Goal: Check status: Check status

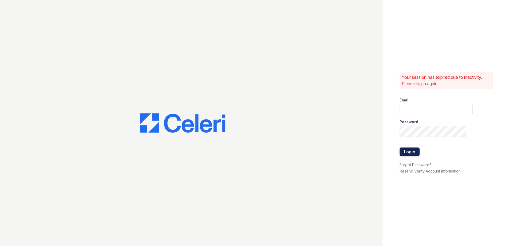
type input "renewwhitemarsh@trinity-pm.com"
click at [404, 151] on button "Login" at bounding box center [409, 152] width 20 height 9
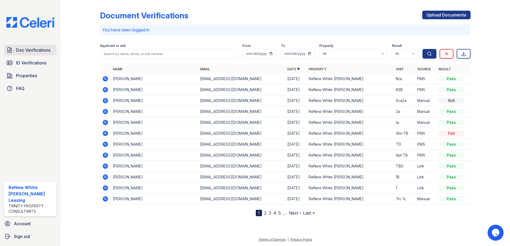
click at [22, 52] on span "Doc Verifications" at bounding box center [33, 50] width 34 height 6
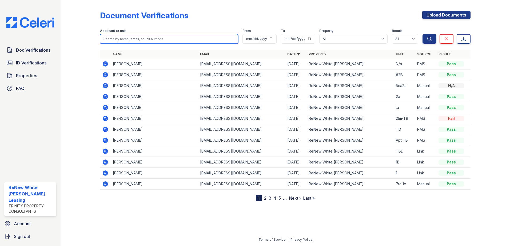
click at [150, 37] on input "search" at bounding box center [169, 39] width 138 height 10
type input "[PERSON_NAME]"
click at [422, 34] on button "Search" at bounding box center [429, 39] width 14 height 10
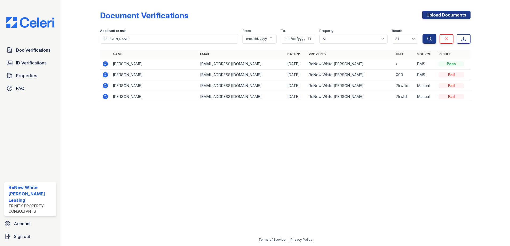
click at [106, 63] on icon at bounding box center [105, 63] width 5 height 5
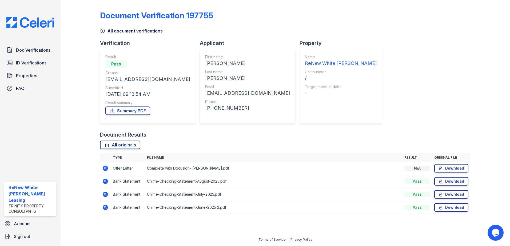
click at [104, 183] on icon at bounding box center [105, 181] width 5 height 5
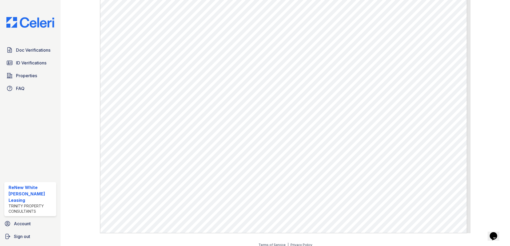
scroll to position [276, 0]
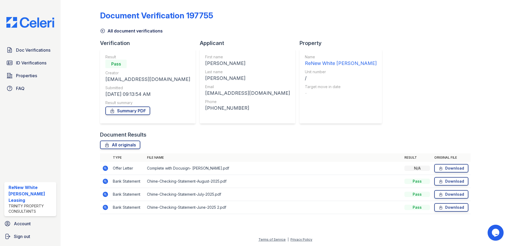
click at [105, 169] on icon at bounding box center [104, 167] width 1 height 1
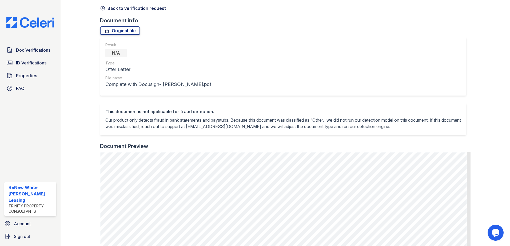
scroll to position [53, 0]
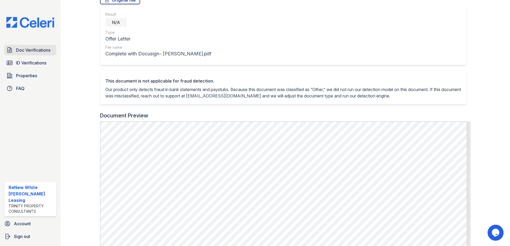
click at [42, 53] on span "Doc Verifications" at bounding box center [33, 50] width 34 height 6
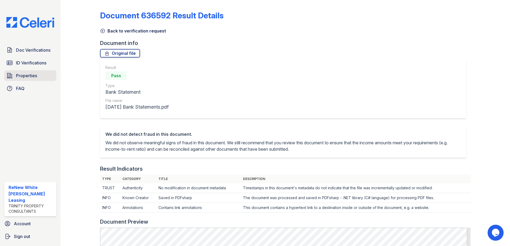
scroll to position [80, 0]
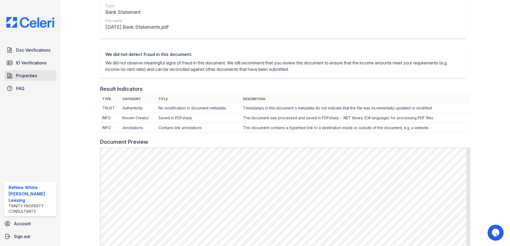
click at [16, 80] on link "Properties" at bounding box center [30, 75] width 52 height 11
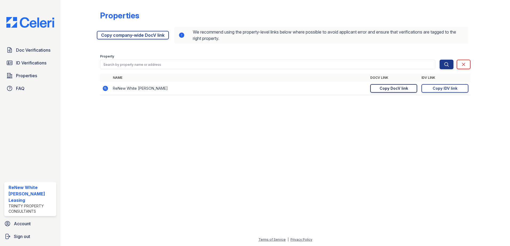
click at [401, 91] on div "Copy DocV link" at bounding box center [393, 88] width 29 height 5
click at [32, 65] on span "ID Verifications" at bounding box center [31, 63] width 30 height 6
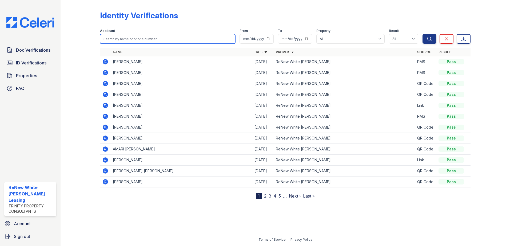
click at [141, 39] on input "search" at bounding box center [167, 39] width 135 height 10
type input "[PERSON_NAME]"
click at [422, 34] on button "Search" at bounding box center [429, 39] width 14 height 10
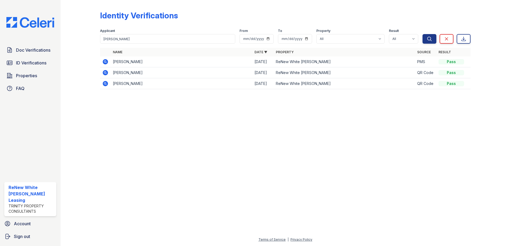
click at [107, 58] on td at bounding box center [105, 62] width 11 height 11
click at [106, 61] on icon at bounding box center [105, 61] width 5 height 5
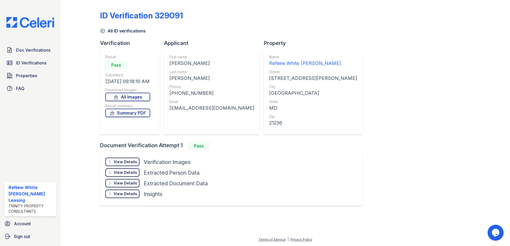
click at [113, 161] on div "View Details Details" at bounding box center [122, 162] width 34 height 9
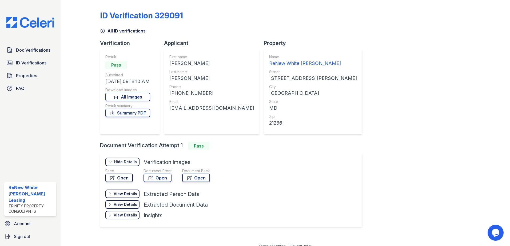
click at [121, 178] on link "Open" at bounding box center [118, 178] width 27 height 9
click at [157, 180] on link "Open" at bounding box center [157, 178] width 28 height 9
click at [29, 55] on link "Doc Verifications" at bounding box center [30, 50] width 52 height 11
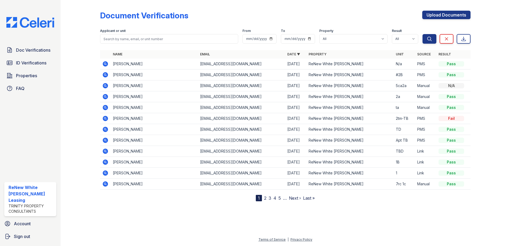
click at [29, 55] on link "Doc Verifications" at bounding box center [30, 50] width 52 height 11
click at [143, 37] on input "search" at bounding box center [169, 39] width 138 height 10
type input "deshawn"
click at [132, 39] on input "deshawn" at bounding box center [169, 39] width 138 height 10
click at [422, 34] on button "Search" at bounding box center [429, 39] width 14 height 10
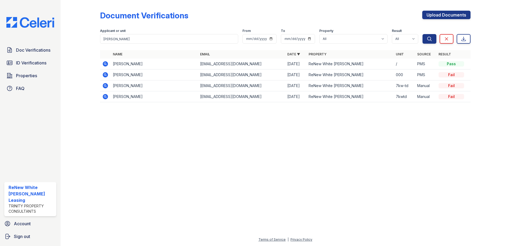
click at [103, 66] on icon at bounding box center [105, 64] width 6 height 6
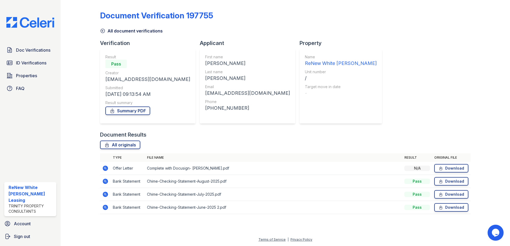
click at [105, 168] on icon at bounding box center [104, 167] width 1 height 1
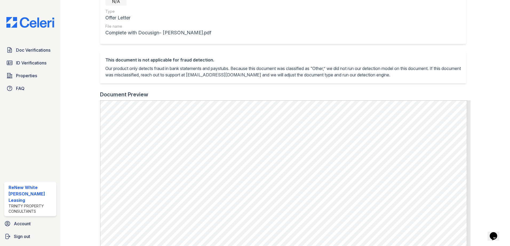
scroll to position [80, 0]
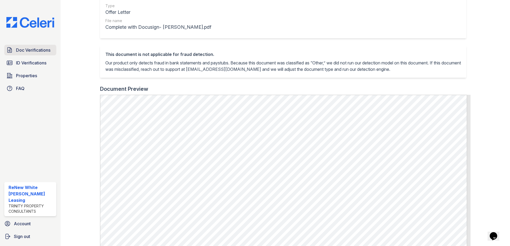
click at [37, 52] on span "Doc Verifications" at bounding box center [33, 50] width 34 height 6
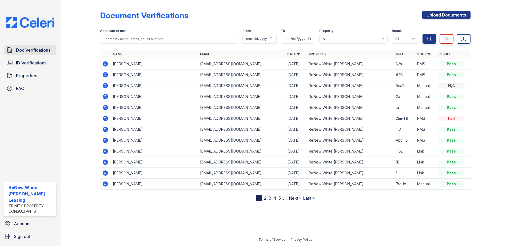
click at [39, 51] on span "Doc Verifications" at bounding box center [33, 50] width 34 height 6
click at [46, 50] on span "Doc Verifications" at bounding box center [33, 50] width 34 height 6
click at [106, 64] on icon at bounding box center [104, 63] width 1 height 1
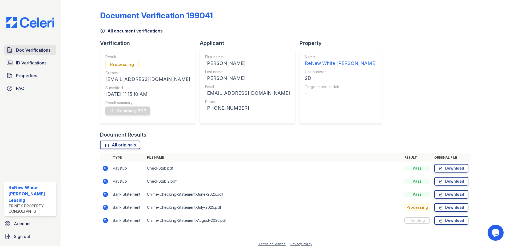
click at [34, 55] on link "Doc Verifications" at bounding box center [30, 50] width 52 height 11
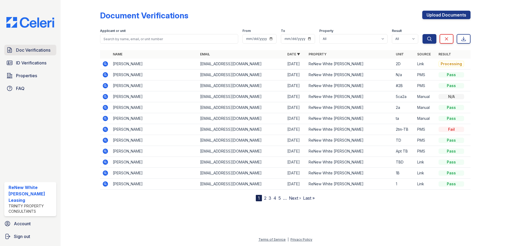
click at [44, 51] on span "Doc Verifications" at bounding box center [33, 50] width 34 height 6
click at [107, 62] on icon at bounding box center [105, 64] width 6 height 6
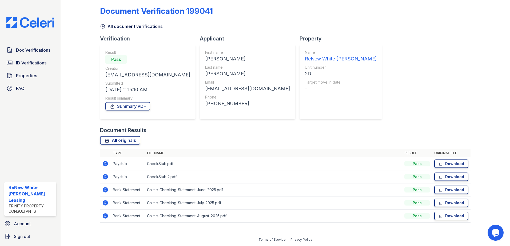
click at [104, 164] on icon at bounding box center [105, 164] width 6 height 6
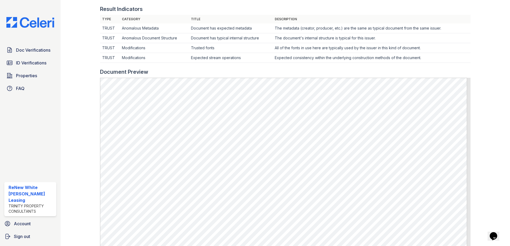
scroll to position [213, 0]
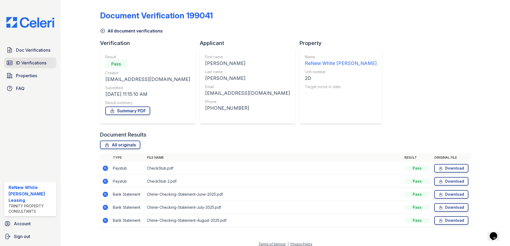
click at [32, 64] on span "ID Verifications" at bounding box center [31, 63] width 30 height 6
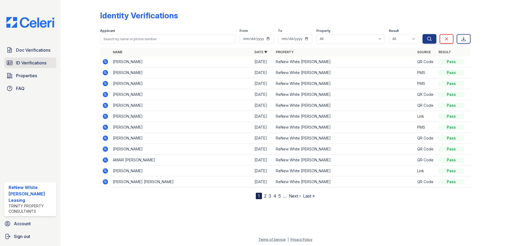
click at [34, 64] on span "ID Verifications" at bounding box center [31, 63] width 30 height 6
click at [29, 51] on span "Doc Verifications" at bounding box center [33, 50] width 34 height 6
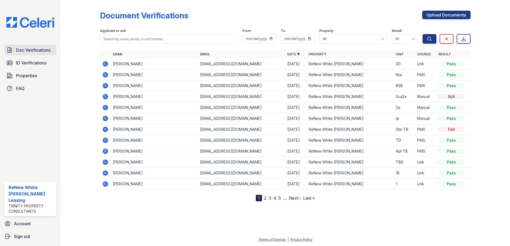
click at [39, 54] on link "Doc Verifications" at bounding box center [30, 50] width 52 height 11
click at [37, 67] on link "ID Verifications" at bounding box center [30, 63] width 52 height 11
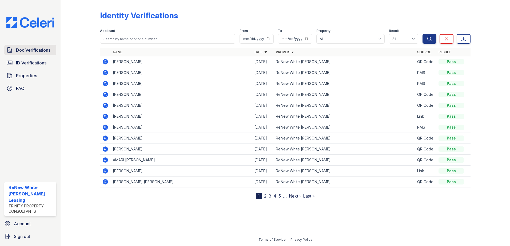
click at [37, 51] on span "Doc Verifications" at bounding box center [33, 50] width 34 height 6
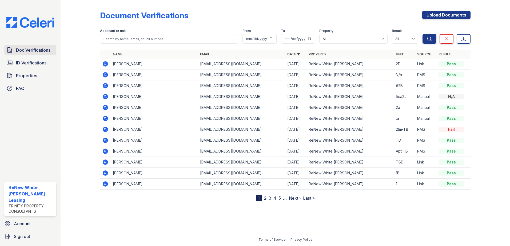
click at [25, 51] on span "Doc Verifications" at bounding box center [33, 50] width 34 height 6
click at [28, 63] on span "ID Verifications" at bounding box center [31, 63] width 30 height 6
